Goal: Book appointment/travel/reservation

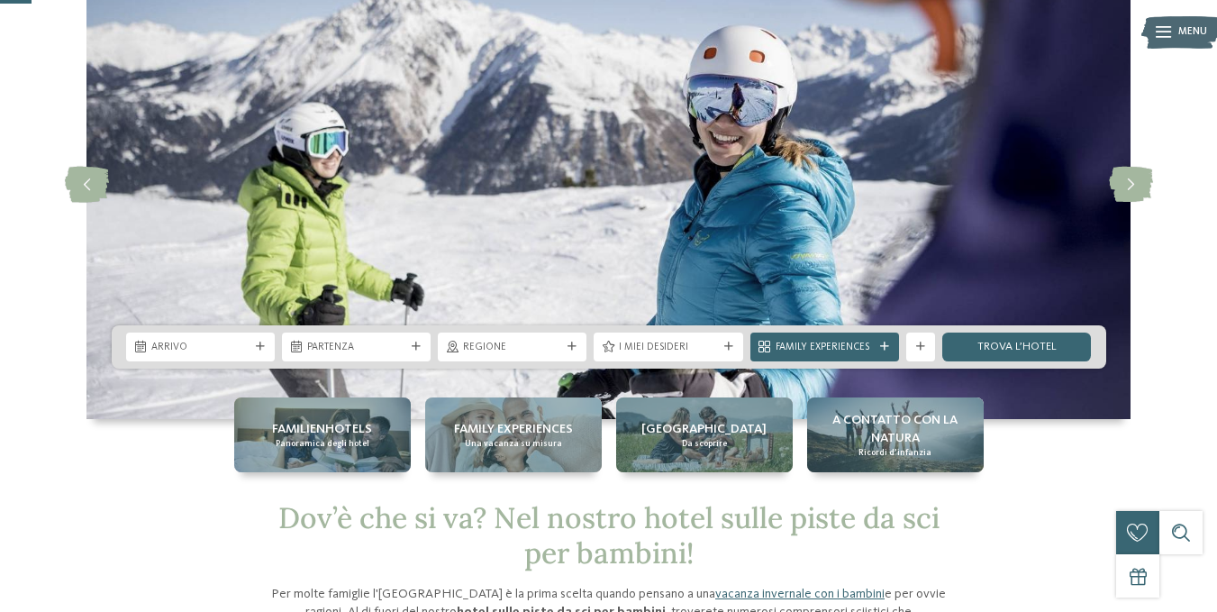
scroll to position [90, 0]
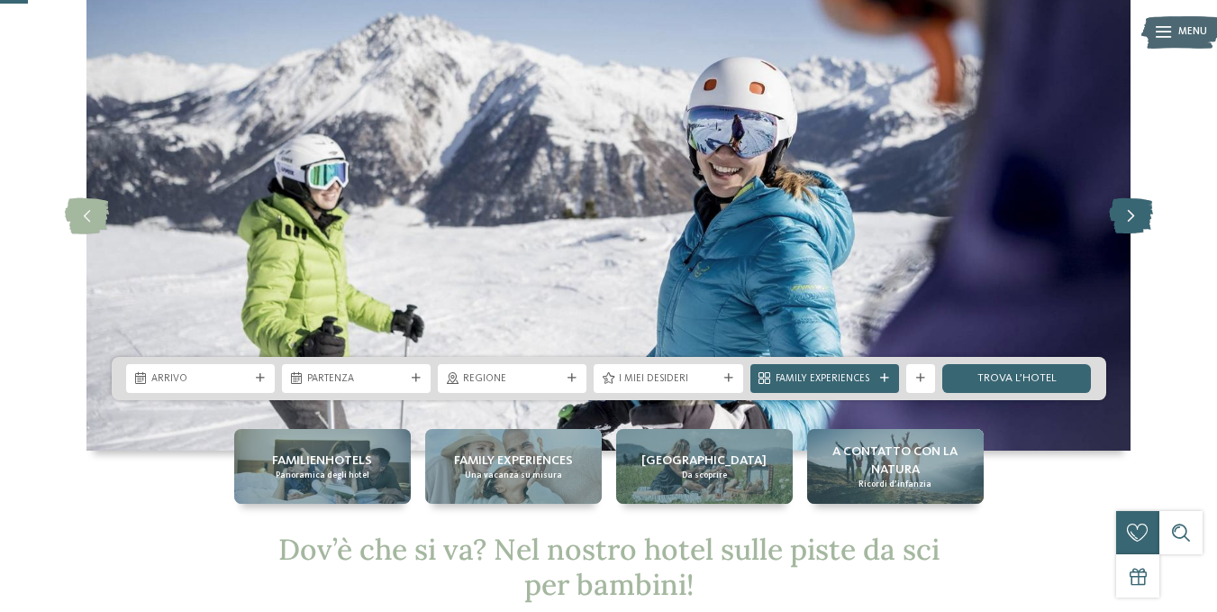
click at [1132, 212] on icon at bounding box center [1131, 216] width 44 height 36
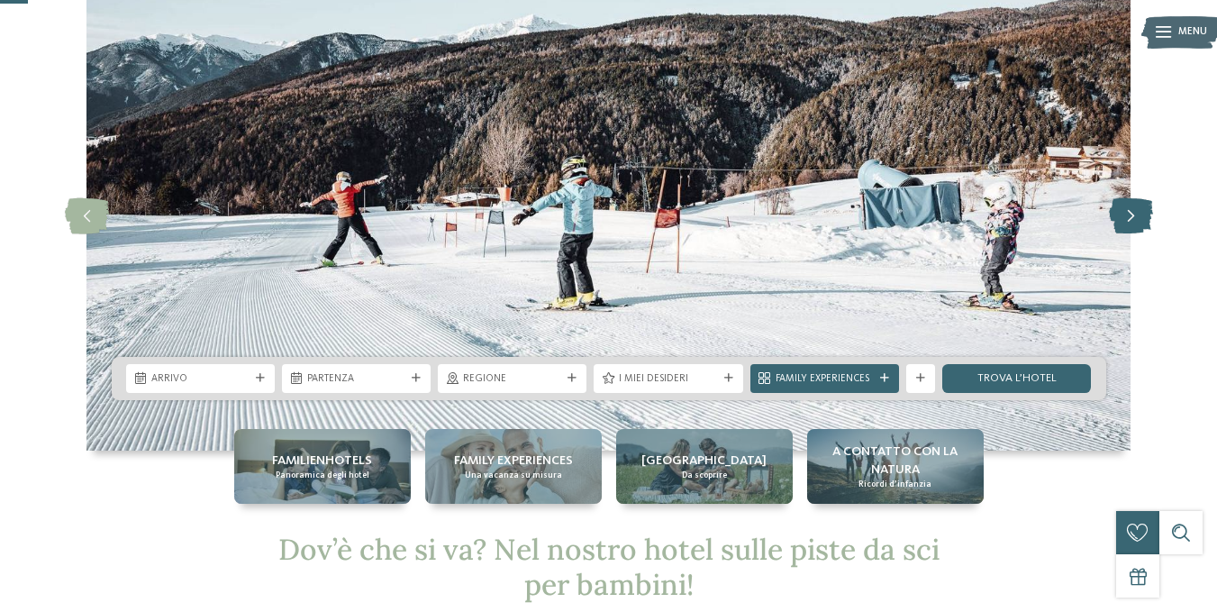
click at [1132, 212] on icon at bounding box center [1131, 216] width 44 height 36
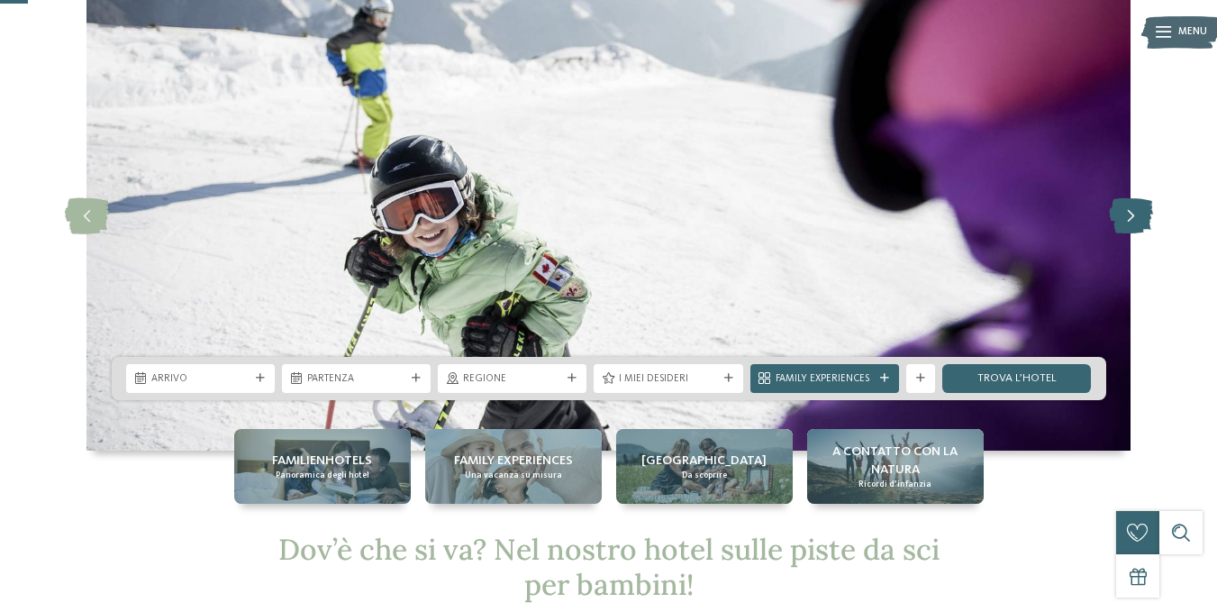
click at [1132, 212] on icon at bounding box center [1131, 216] width 44 height 36
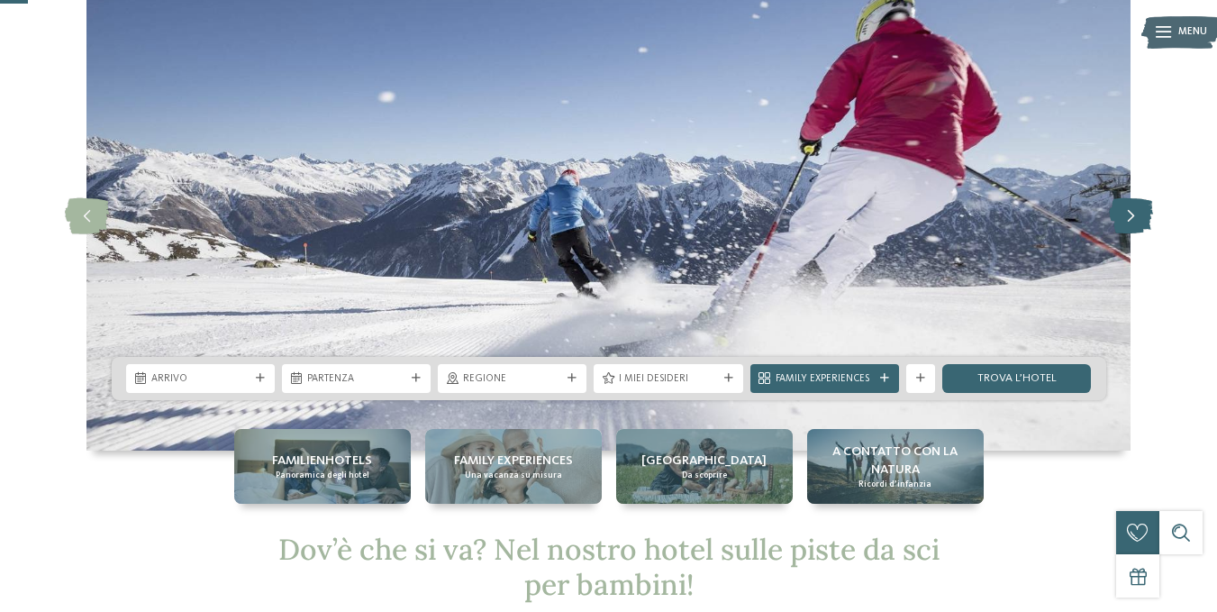
click at [1132, 212] on icon at bounding box center [1131, 216] width 44 height 36
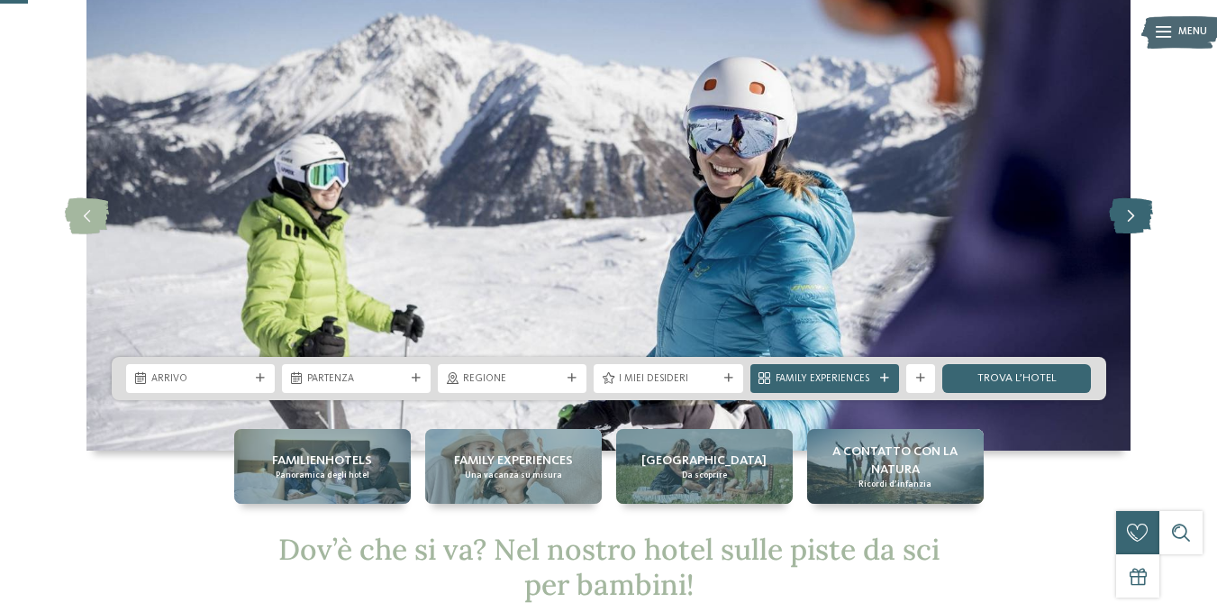
click at [1132, 212] on icon at bounding box center [1131, 216] width 44 height 36
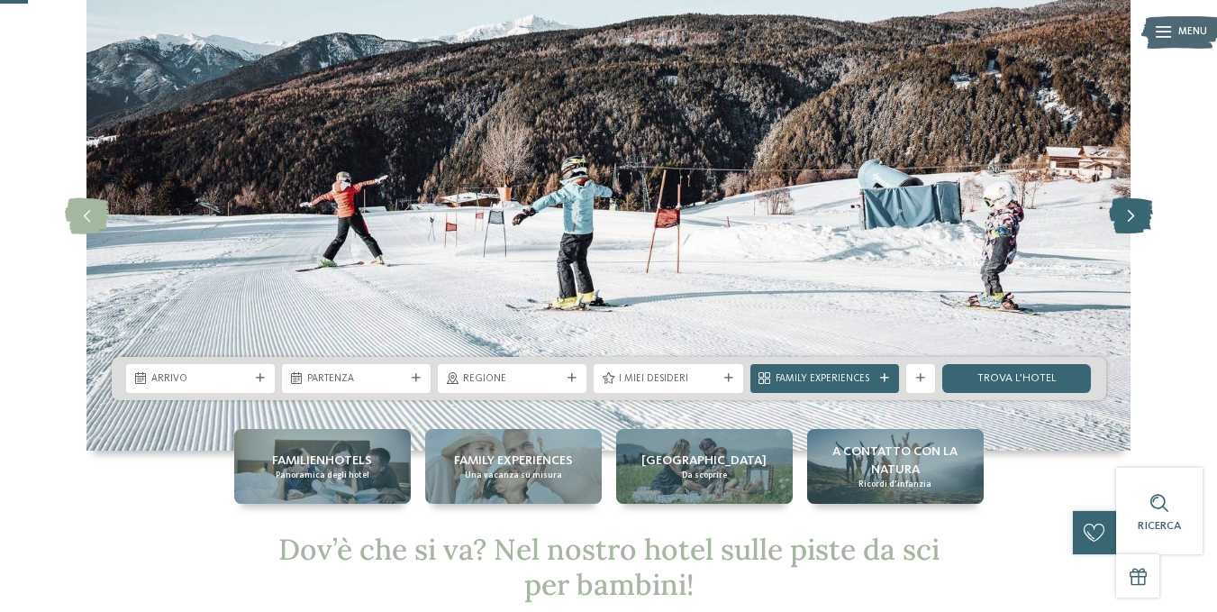
click at [1132, 212] on icon at bounding box center [1131, 216] width 44 height 36
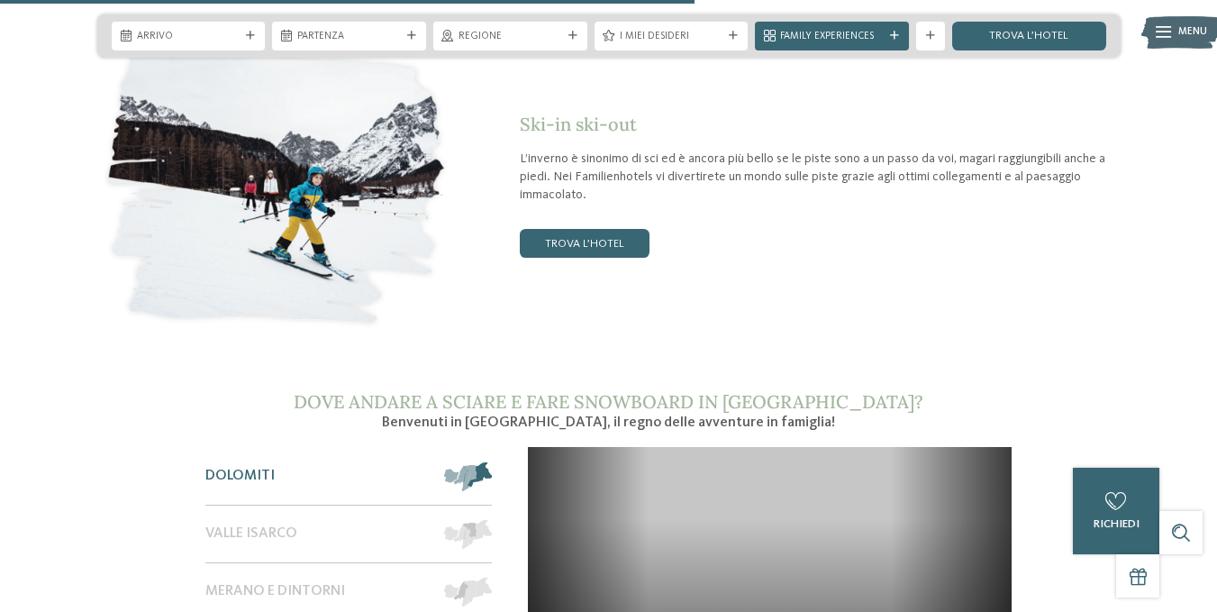
scroll to position [2252, 0]
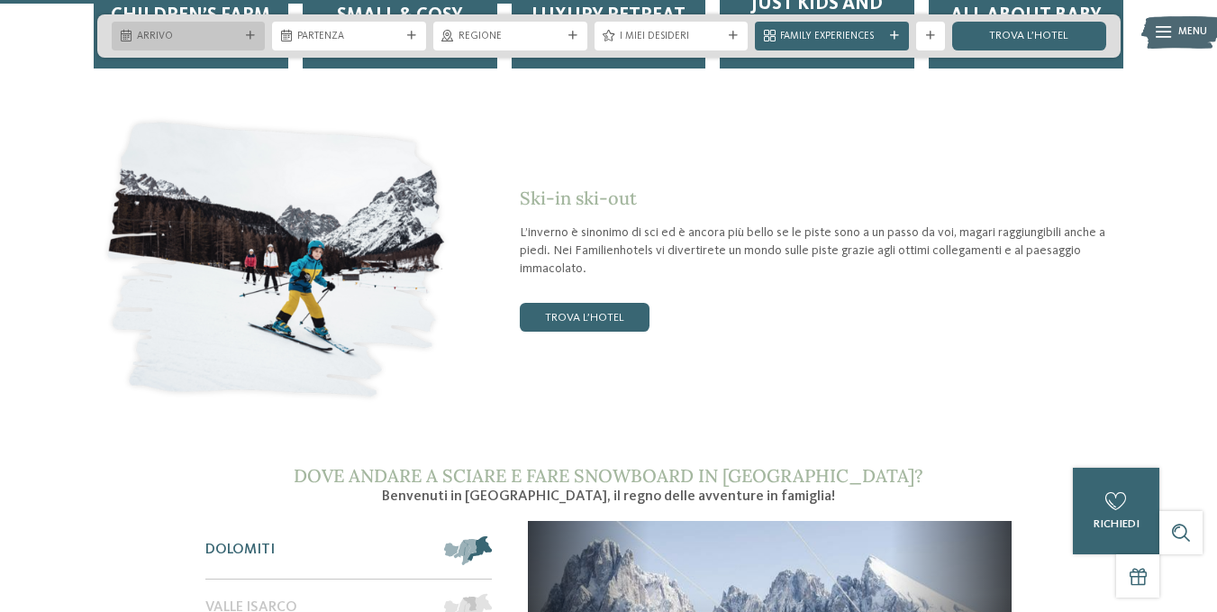
click at [225, 37] on span "Arrivo" at bounding box center [189, 37] width 104 height 14
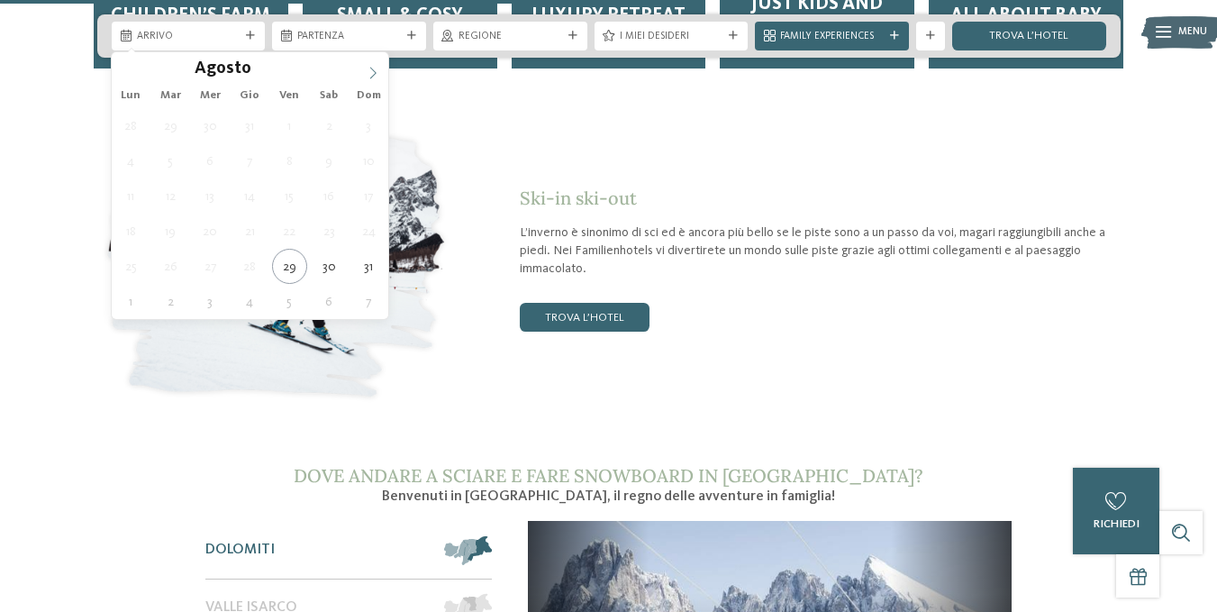
click at [379, 76] on icon at bounding box center [373, 73] width 13 height 13
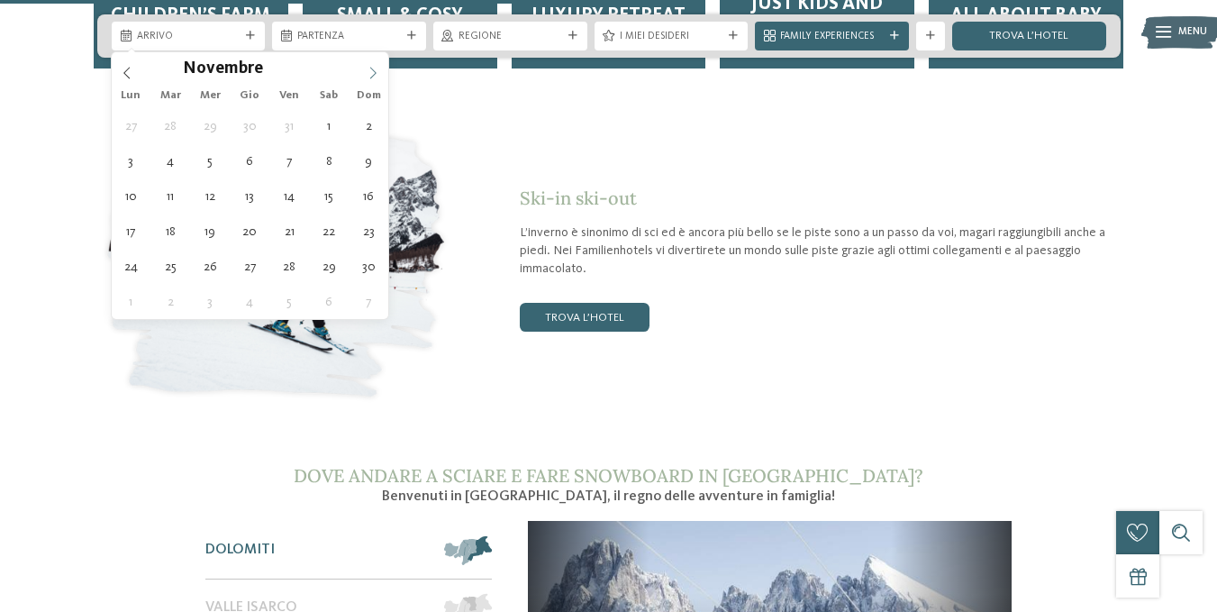
click at [379, 76] on icon at bounding box center [373, 73] width 13 height 13
type input "****"
click at [379, 76] on icon at bounding box center [373, 73] width 13 height 13
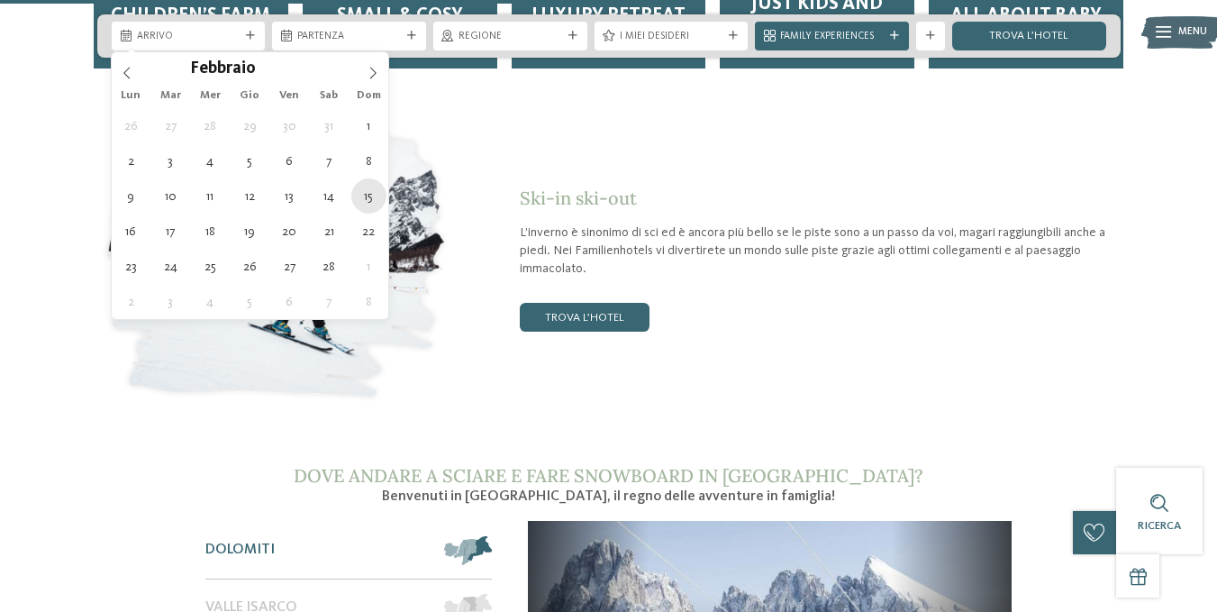
type div "[DATE]"
type input "****"
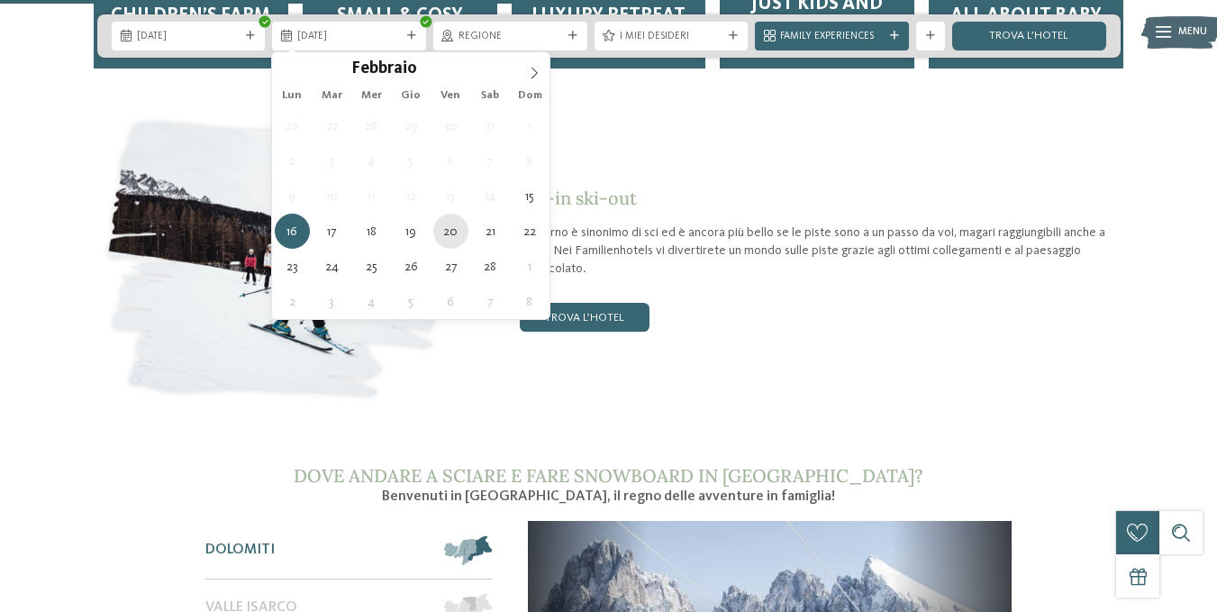
type div "[DATE]"
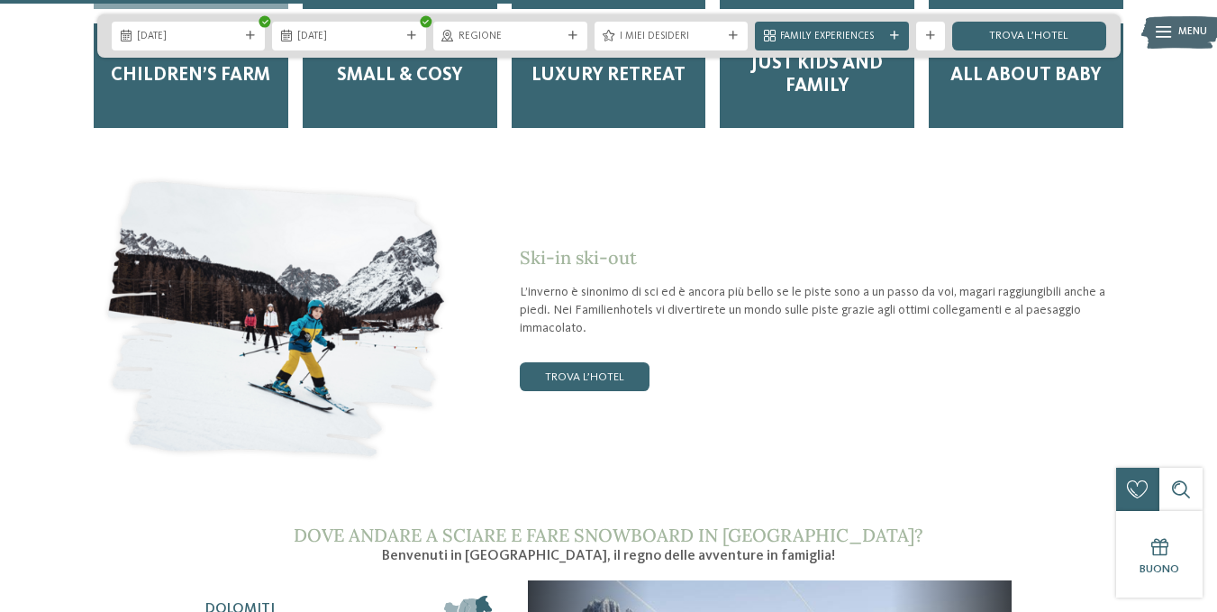
scroll to position [2162, 0]
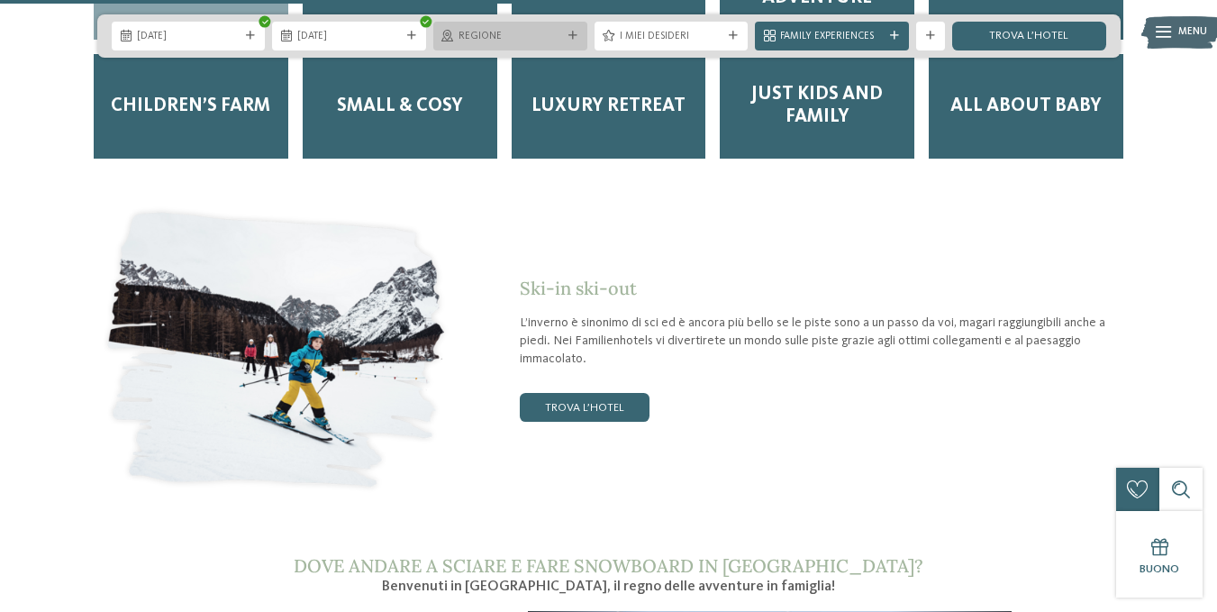
click at [571, 36] on icon at bounding box center [572, 36] width 9 height 9
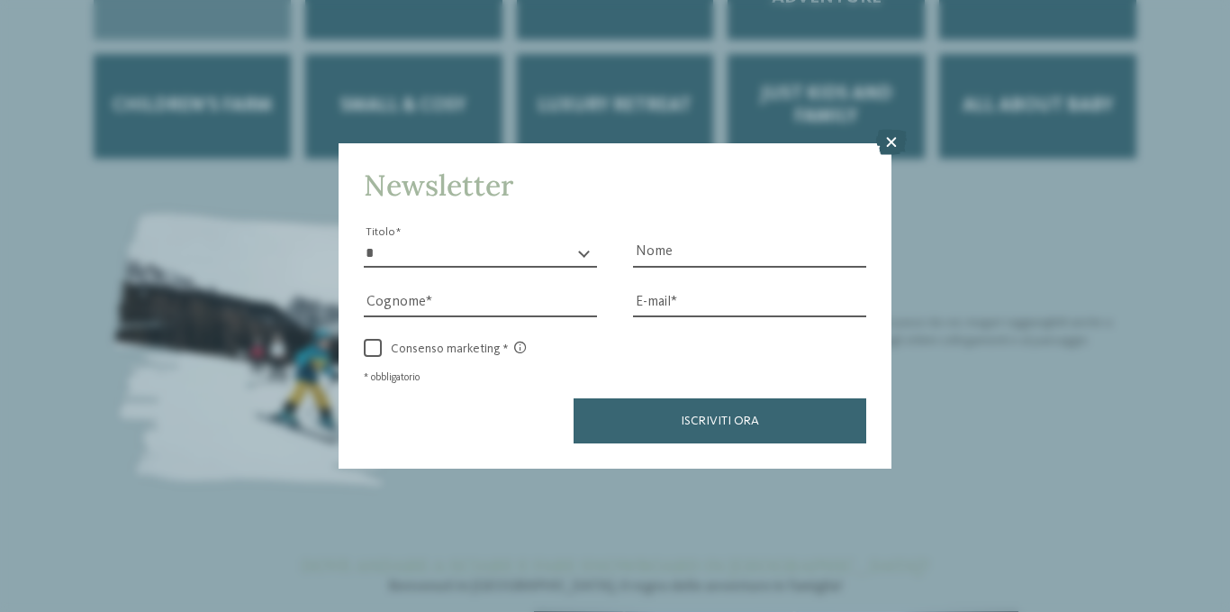
click at [893, 138] on icon at bounding box center [891, 142] width 31 height 25
